Goal: Task Accomplishment & Management: Use online tool/utility

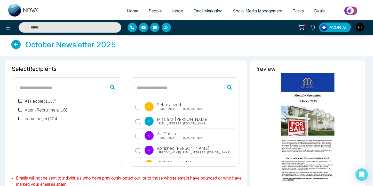
click at [19, 45] on icon at bounding box center [15, 44] width 9 height 9
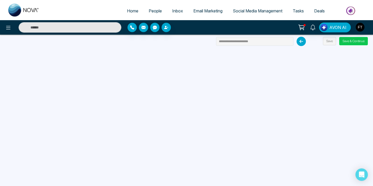
click at [355, 43] on button "Save & Continue" at bounding box center [354, 41] width 29 height 8
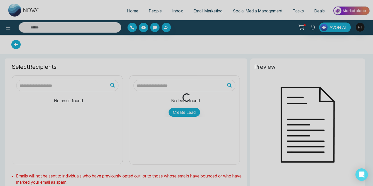
type input "**********"
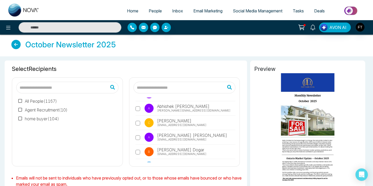
scroll to position [43, 0]
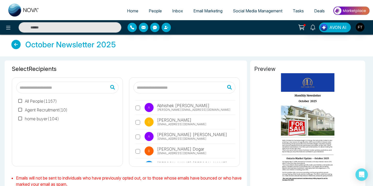
click at [24, 101] on label "All People ( 1167 )" at bounding box center [37, 101] width 39 height 6
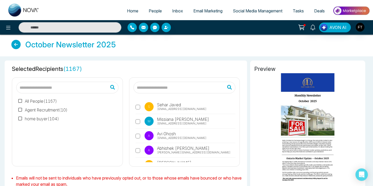
scroll to position [0, 0]
click at [19, 47] on icon at bounding box center [15, 44] width 9 height 9
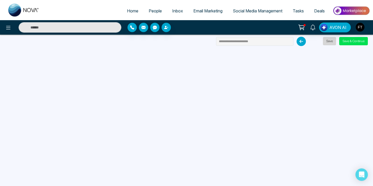
click at [326, 44] on button "Save" at bounding box center [329, 41] width 13 height 8
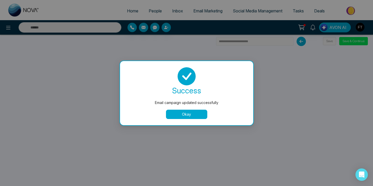
click at [181, 113] on button "Okay" at bounding box center [186, 114] width 41 height 9
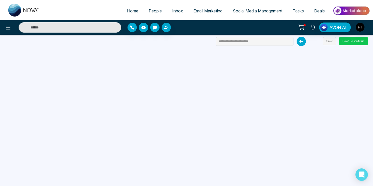
click at [359, 39] on button "Save & Continue" at bounding box center [354, 41] width 29 height 8
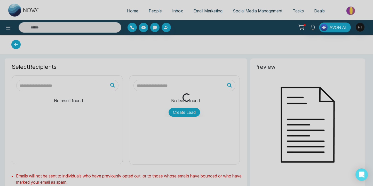
type input "**********"
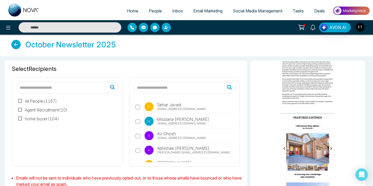
scroll to position [209, 0]
click at [49, 99] on label "All People ( 1167 )" at bounding box center [37, 101] width 39 height 6
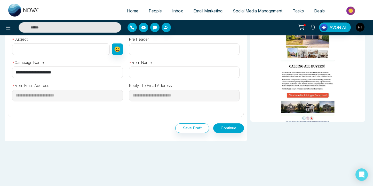
scroll to position [179, 0]
click at [237, 129] on button "Continue" at bounding box center [228, 129] width 31 height 10
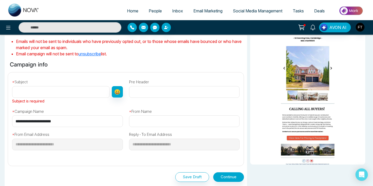
scroll to position [135, 0]
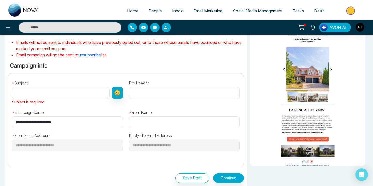
click at [235, 122] on input "text" at bounding box center [184, 122] width 111 height 12
click at [232, 121] on input "text" at bounding box center [184, 122] width 111 height 12
click at [81, 94] on input "text" at bounding box center [61, 93] width 98 height 12
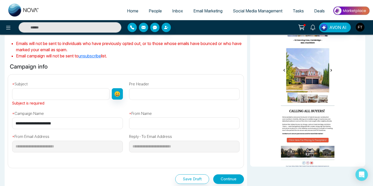
scroll to position [135, 0]
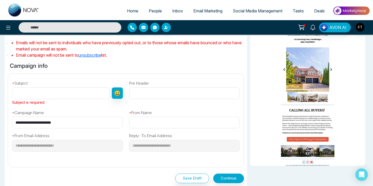
click at [33, 88] on input "text" at bounding box center [61, 93] width 98 height 12
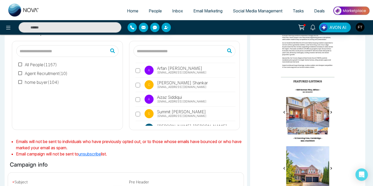
scroll to position [7, 0]
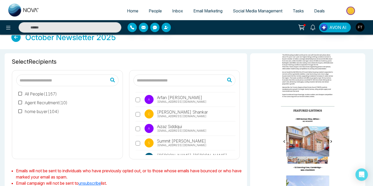
click at [36, 93] on label "All People ( 1167 )" at bounding box center [37, 94] width 39 height 6
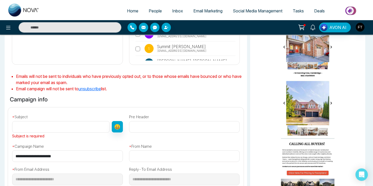
scroll to position [150, 0]
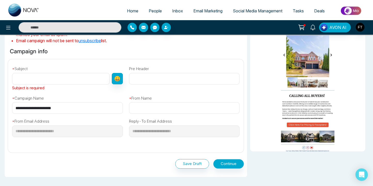
click at [221, 160] on button "Continue" at bounding box center [228, 164] width 31 height 10
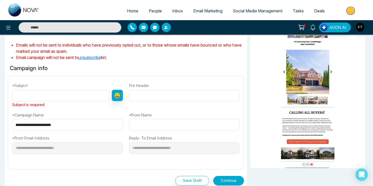
scroll to position [130, 0]
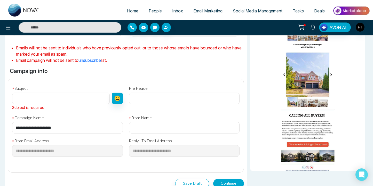
click at [117, 101] on button "😀" at bounding box center [117, 98] width 11 height 11
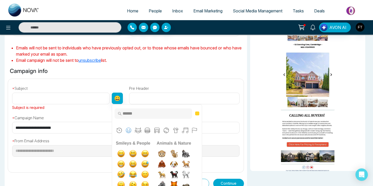
click at [122, 87] on div "* Subject Subject is required 😀 Frequently Used Custom Emojis Smileys & People …" at bounding box center [67, 96] width 117 height 27
click at [80, 102] on input "text" at bounding box center [61, 99] width 98 height 12
click at [110, 82] on div "**********" at bounding box center [126, 123] width 242 height 89
click at [120, 94] on button "😀" at bounding box center [117, 98] width 11 height 11
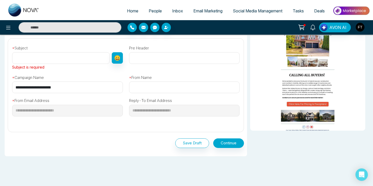
scroll to position [182, 0]
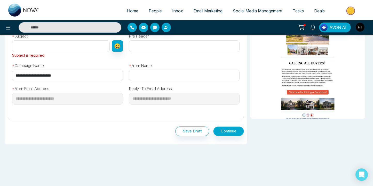
click at [225, 129] on button "Continue" at bounding box center [228, 131] width 31 height 10
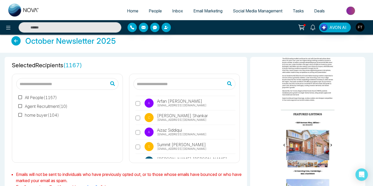
scroll to position [135, 0]
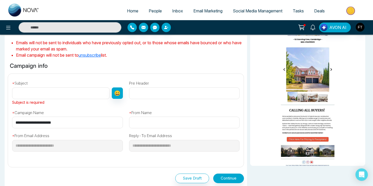
paste input "**********"
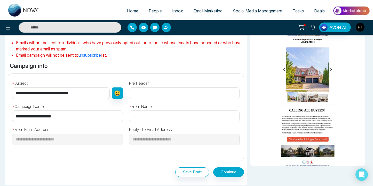
click at [50, 91] on input "**********" at bounding box center [61, 93] width 98 height 12
type input "**********"
click at [193, 115] on input "text" at bounding box center [184, 116] width 111 height 12
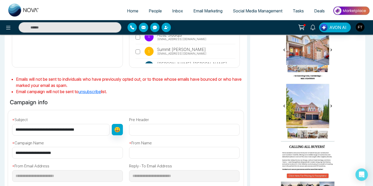
scroll to position [98, 0]
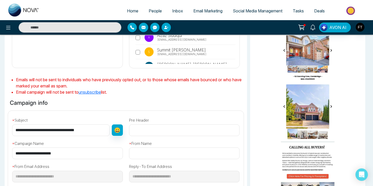
drag, startPoint x: 44, startPoint y: 129, endPoint x: 7, endPoint y: 129, distance: 36.7
click at [7, 129] on div "**********" at bounding box center [126, 152] width 242 height 83
click at [188, 149] on input "text" at bounding box center [184, 153] width 111 height 12
paste input "**********"
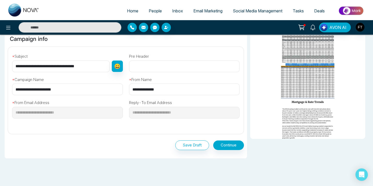
scroll to position [149, 0]
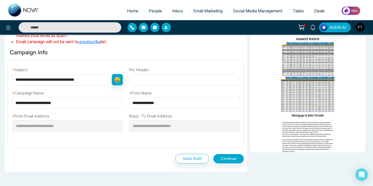
type input "**********"
click at [226, 157] on button "Continue" at bounding box center [228, 159] width 31 height 10
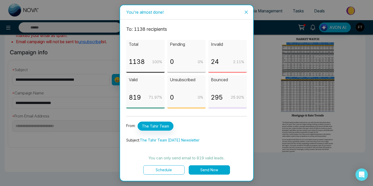
click at [206, 172] on button "Send Now" at bounding box center [209, 169] width 41 height 9
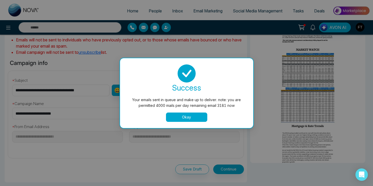
scroll to position [134, 0]
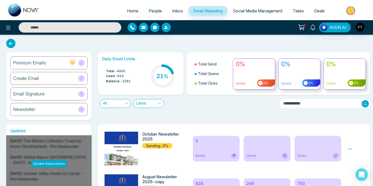
click at [348, 149] on icon at bounding box center [350, 148] width 4 height 1
click at [355, 157] on span "Preview" at bounding box center [359, 156] width 14 height 4
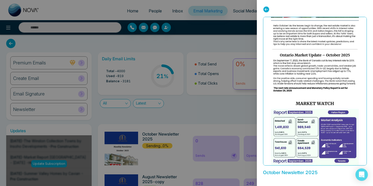
scroll to position [112, 0]
click at [266, 11] on icon at bounding box center [266, 9] width 6 height 6
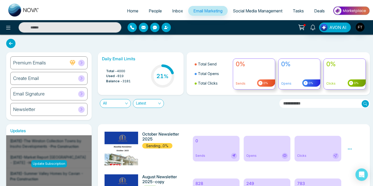
click at [349, 146] on div "Preview" at bounding box center [350, 148] width 5 height 6
click at [349, 149] on icon at bounding box center [350, 148] width 4 height 1
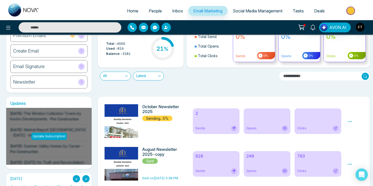
scroll to position [58, 0]
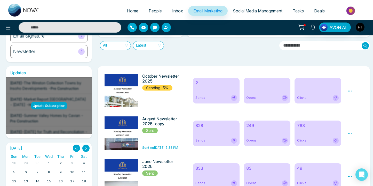
click at [164, 75] on h6 "October Newsletter 2025" at bounding box center [162, 79] width 41 height 10
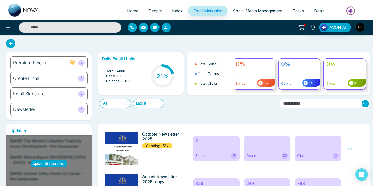
scroll to position [0, 0]
click at [214, 12] on span "Email Marketing" at bounding box center [208, 10] width 29 height 5
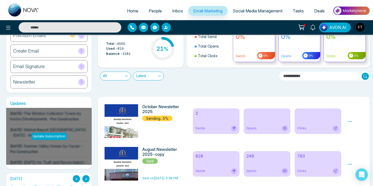
scroll to position [54, 0]
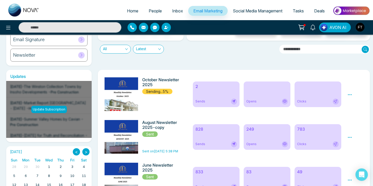
click at [206, 81] on div "2 Sends Opens Clicks" at bounding box center [267, 94] width 155 height 34
click at [158, 84] on h6 "October Newsletter 2025" at bounding box center [162, 82] width 41 height 10
click at [158, 89] on span "Sending...5%" at bounding box center [157, 91] width 30 height 5
click at [149, 87] on div "October Newsletter 2025 Sending...5%" at bounding box center [162, 85] width 41 height 17
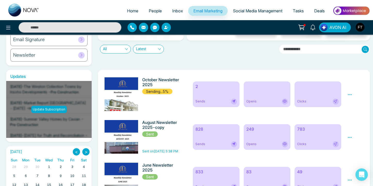
click at [248, 103] on span "Opens" at bounding box center [251, 101] width 10 height 5
click at [349, 95] on icon at bounding box center [350, 94] width 5 height 5
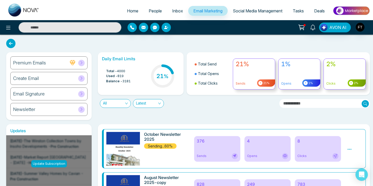
click at [351, 149] on icon at bounding box center [350, 149] width 4 height 1
click at [352, 158] on span "Preview" at bounding box center [359, 157] width 14 height 4
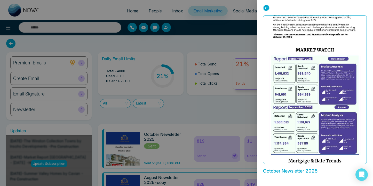
scroll to position [193, 0]
